Goal: Task Accomplishment & Management: Manage account settings

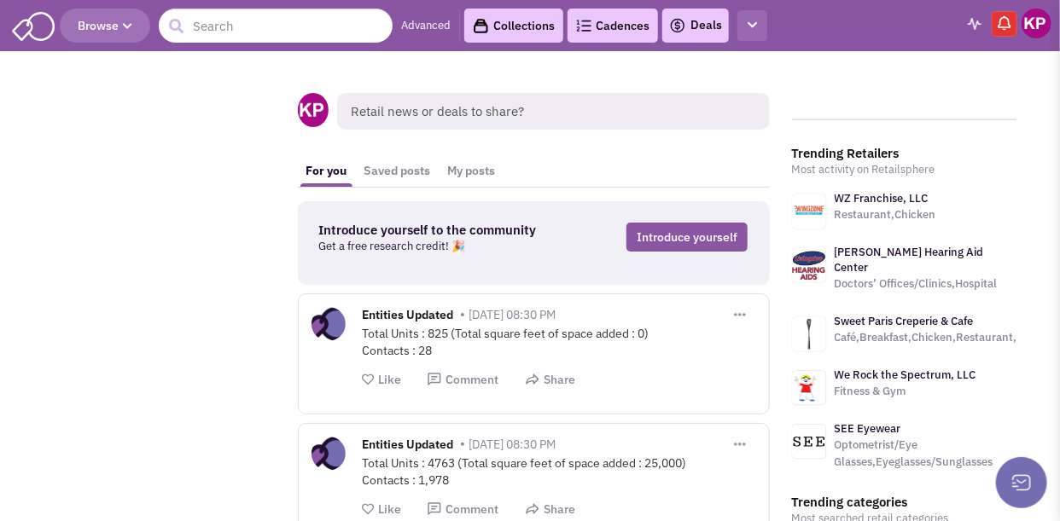
click at [750, 25] on icon "button" at bounding box center [751, 25] width 9 height 11
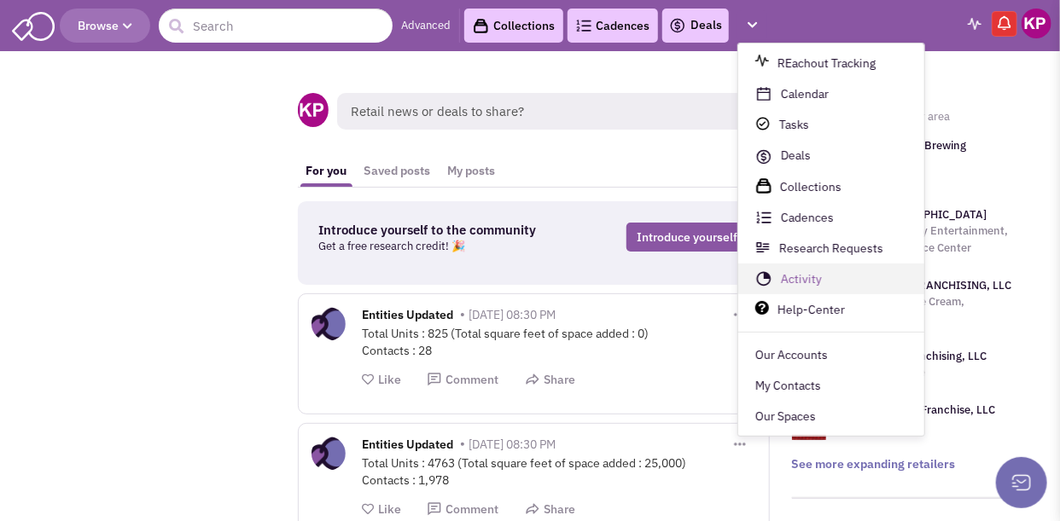
click at [800, 280] on link "Activity" at bounding box center [831, 280] width 186 height 31
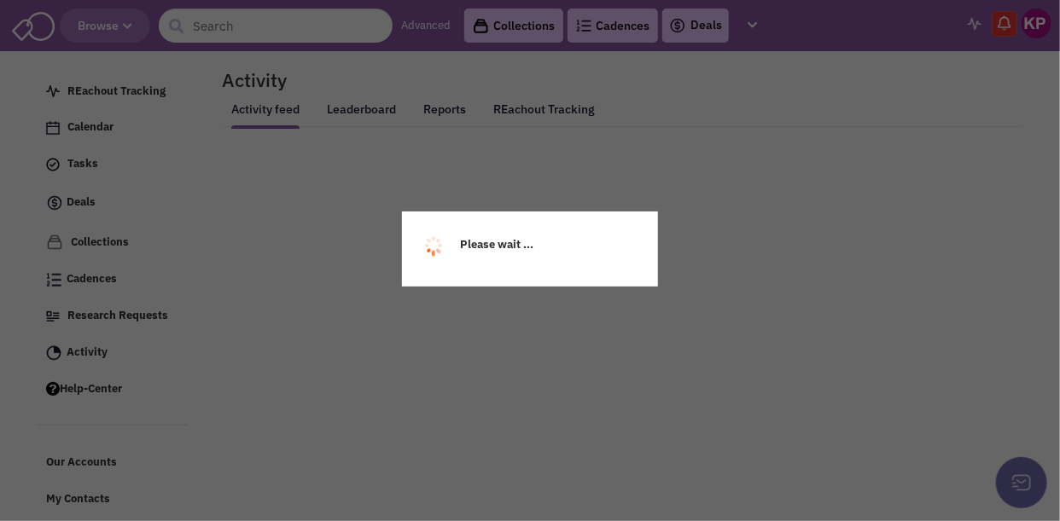
select select
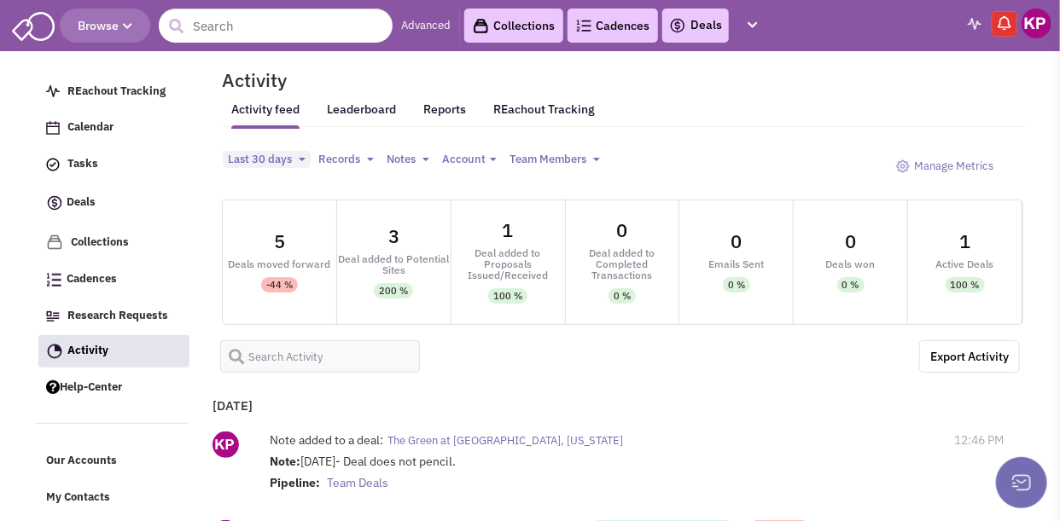
select select
click at [690, 23] on link "Deals" at bounding box center [695, 25] width 53 height 20
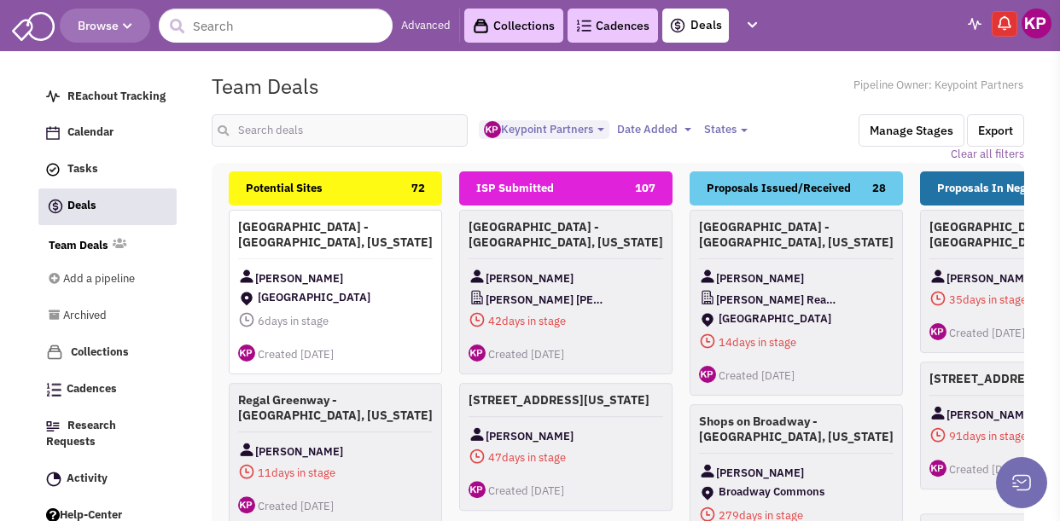
select select "1896"
select select
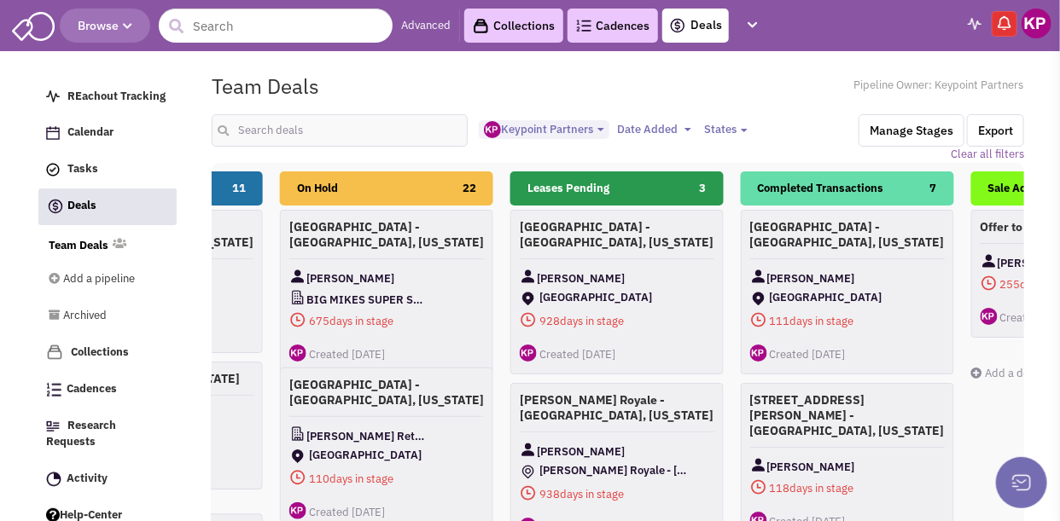
scroll to position [0, 874]
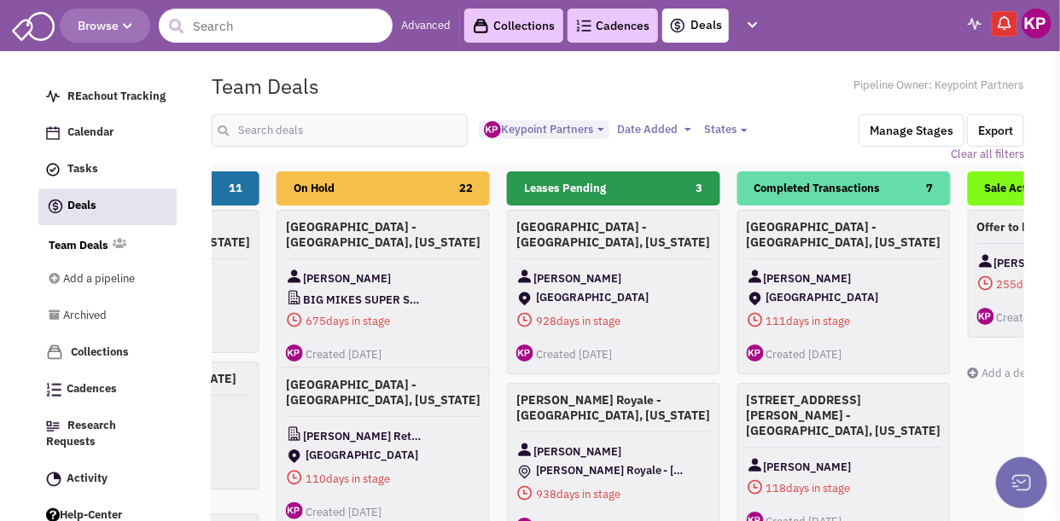
drag, startPoint x: 908, startPoint y: 190, endPoint x: 471, endPoint y: 204, distance: 437.1
click at [471, 204] on div "Potential Sites 72 [GEOGRAPHIC_DATA] - [GEOGRAPHIC_DATA], [US_STATE] [PERSON_NA…" at bounding box center [958, 470] width 3225 height 597
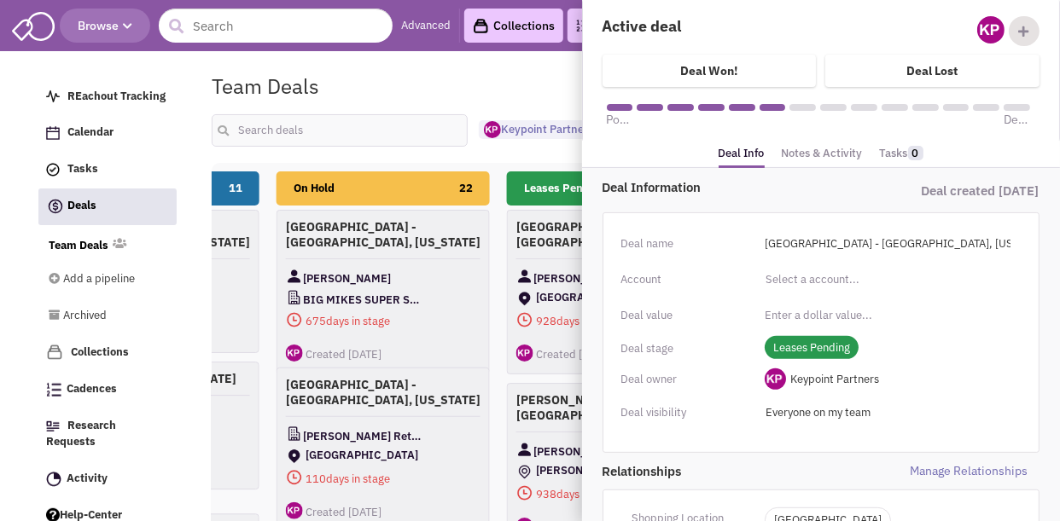
click at [805, 150] on link "Notes & Activity" at bounding box center [822, 154] width 81 height 25
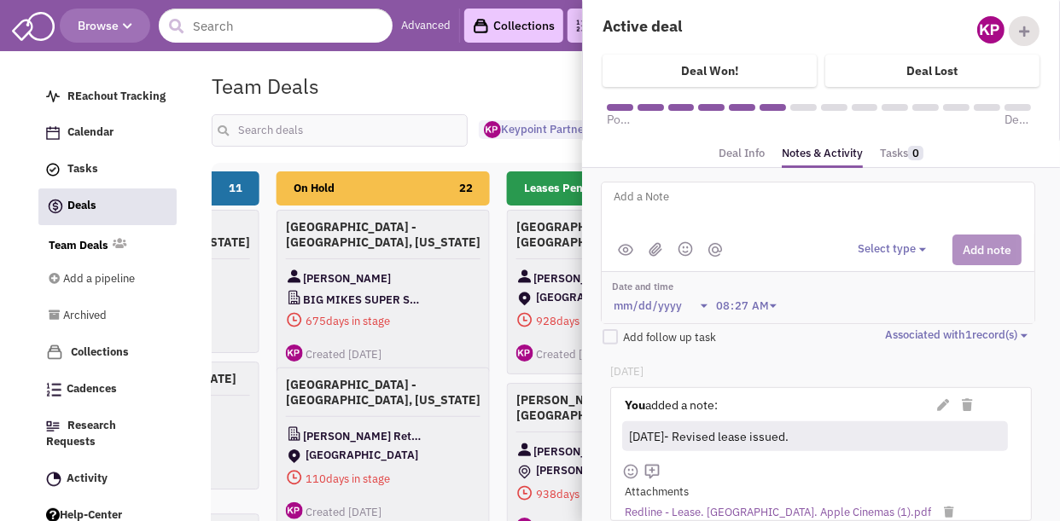
click at [719, 203] on textarea at bounding box center [823, 210] width 422 height 47
click at [647, 210] on textarea at bounding box center [823, 210] width 422 height 47
click at [689, 197] on textarea "[DATE]-" at bounding box center [823, 210] width 422 height 47
click at [864, 248] on button "Select type" at bounding box center [894, 249] width 73 height 16
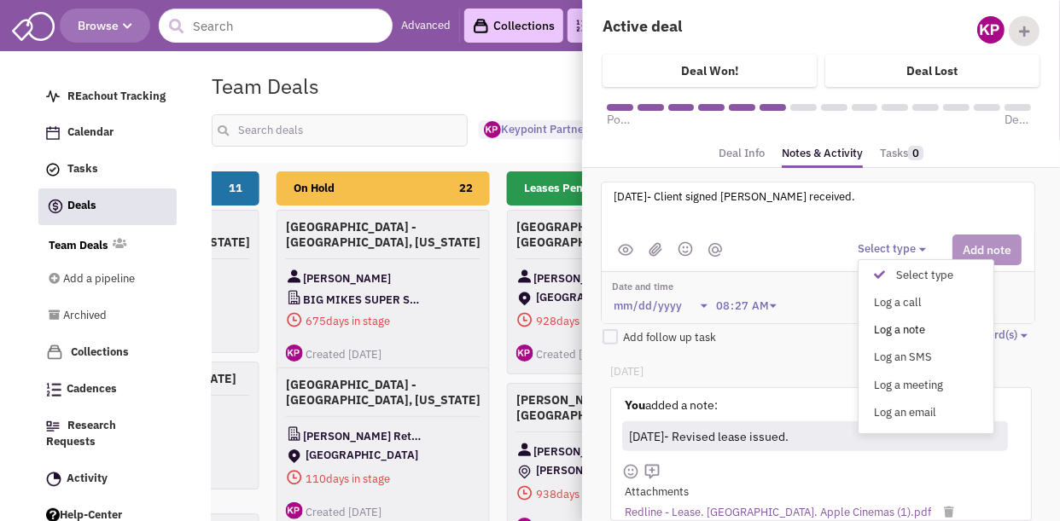
click at [901, 323] on div "Log a note" at bounding box center [884, 331] width 42 height 16
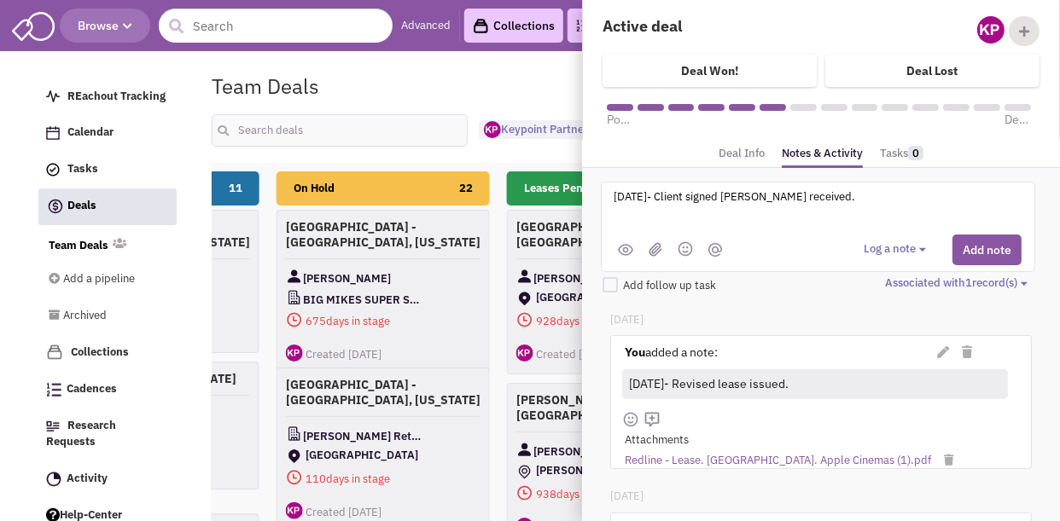
click at [773, 194] on textarea "[DATE]- Client signed [PERSON_NAME] received." at bounding box center [823, 210] width 422 height 47
type textarea "[DATE]- Client signed [PERSON_NAME] issued."
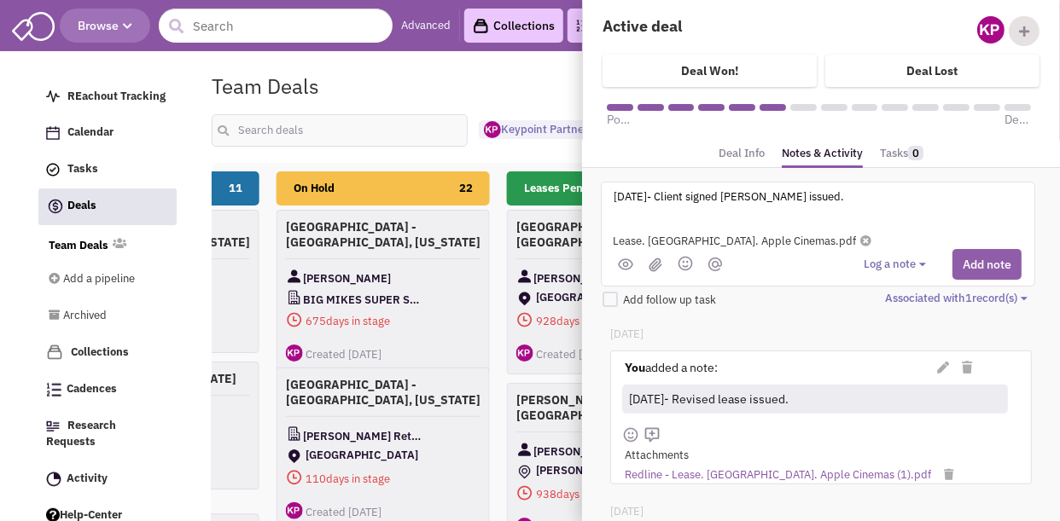
click at [969, 251] on button "Add note" at bounding box center [986, 264] width 69 height 31
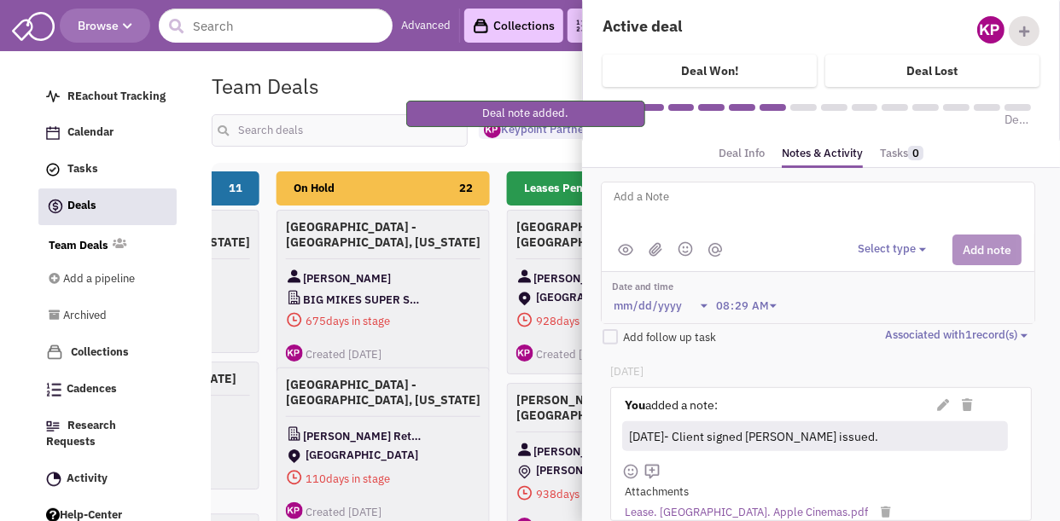
click at [518, 67] on div "Team Deals Pipeline Owner: Keypoint Partners" at bounding box center [618, 86] width 835 height 39
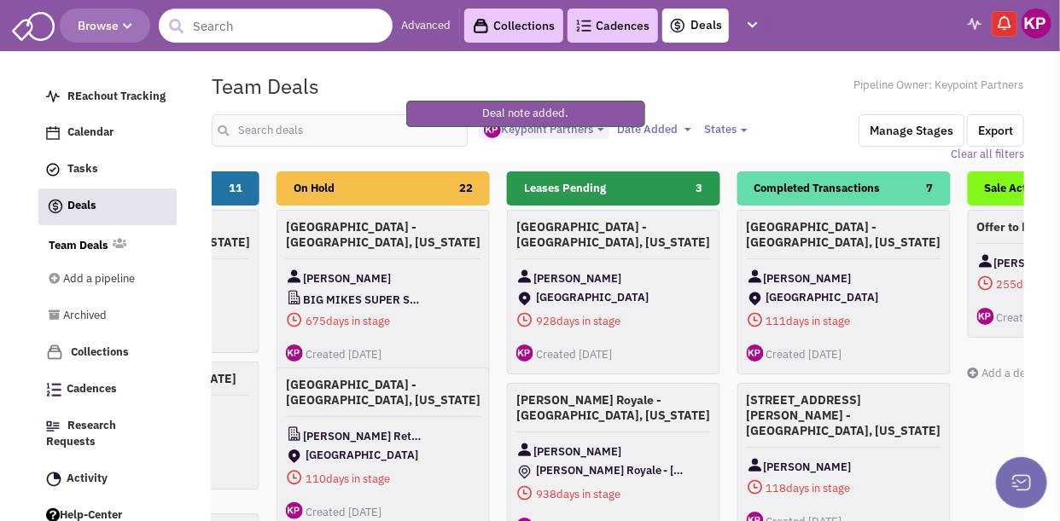
click at [1041, 22] on img at bounding box center [1036, 24] width 30 height 30
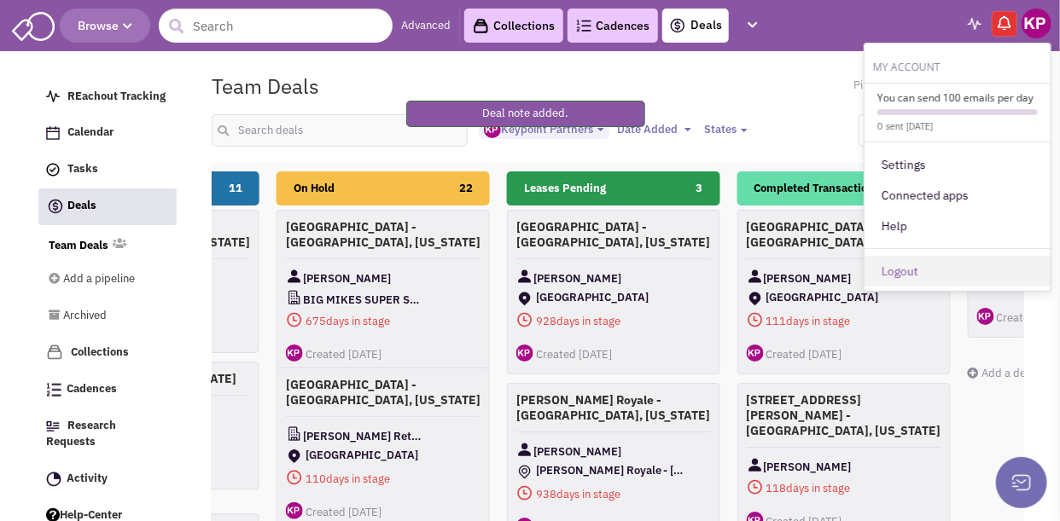
click at [907, 274] on link "Logout" at bounding box center [957, 271] width 186 height 31
